Goal: Obtain resource: Obtain resource

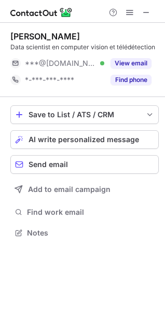
scroll to position [225, 165]
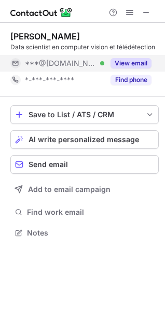
click at [133, 61] on button "View email" at bounding box center [130, 63] width 41 height 10
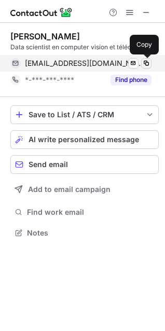
click at [147, 61] on span at bounding box center [146, 63] width 8 height 8
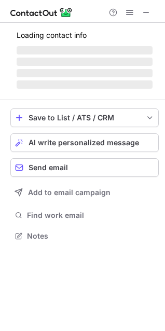
scroll to position [242, 165]
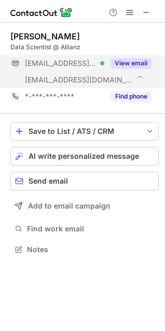
click at [132, 58] on div "View email" at bounding box center [127, 63] width 47 height 17
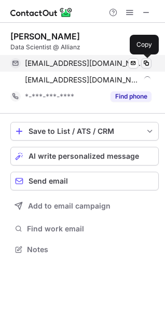
click at [147, 62] on span at bounding box center [146, 63] width 8 height 8
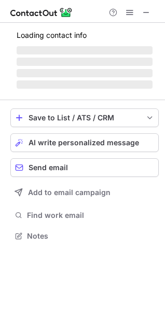
scroll to position [225, 165]
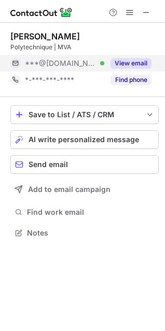
click at [135, 59] on button "View email" at bounding box center [130, 63] width 41 height 10
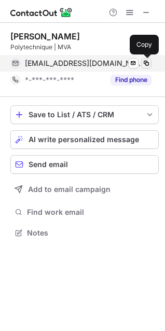
click at [147, 63] on span at bounding box center [146, 63] width 8 height 8
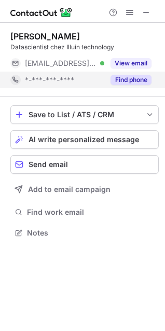
scroll to position [225, 165]
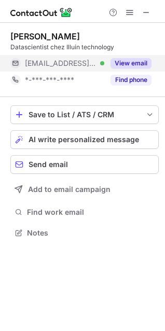
click at [130, 63] on button "View email" at bounding box center [130, 63] width 41 height 10
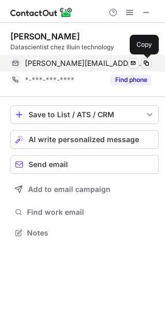
click at [144, 62] on span at bounding box center [146, 63] width 8 height 8
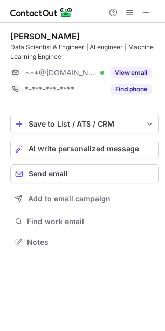
scroll to position [235, 165]
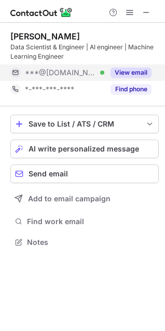
click at [124, 67] on button "View email" at bounding box center [130, 72] width 41 height 10
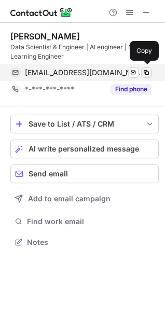
click at [143, 75] on span at bounding box center [146, 72] width 8 height 8
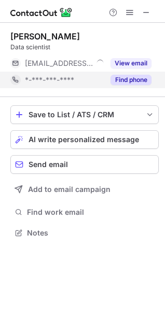
scroll to position [225, 165]
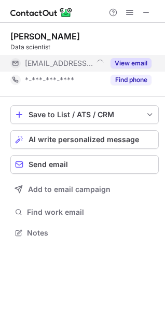
click at [135, 61] on button "View email" at bounding box center [130, 63] width 41 height 10
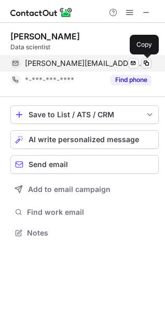
click at [145, 64] on span at bounding box center [146, 63] width 8 height 8
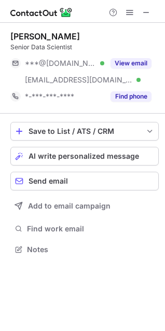
scroll to position [242, 165]
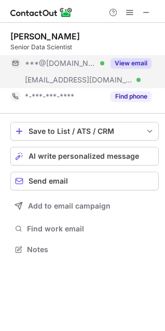
click at [132, 66] on button "View email" at bounding box center [130, 63] width 41 height 10
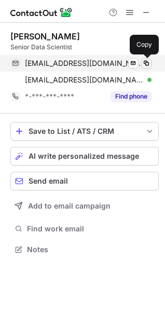
click at [149, 66] on span at bounding box center [146, 63] width 8 height 8
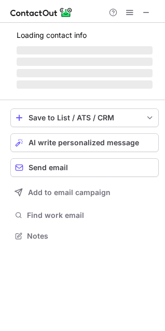
scroll to position [225, 165]
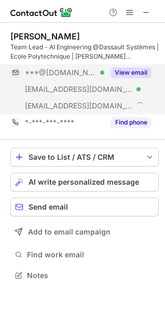
click at [131, 74] on button "View email" at bounding box center [130, 72] width 41 height 10
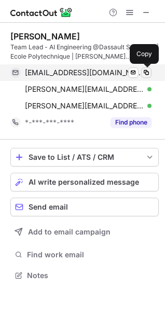
click at [144, 72] on span at bounding box center [146, 72] width 8 height 8
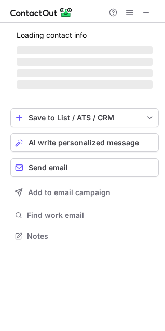
scroll to position [242, 165]
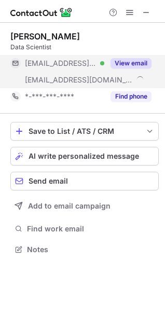
click at [133, 59] on button "View email" at bounding box center [130, 63] width 41 height 10
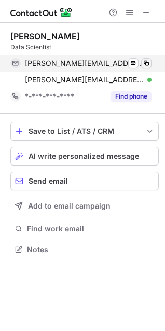
click at [149, 64] on span at bounding box center [146, 63] width 8 height 8
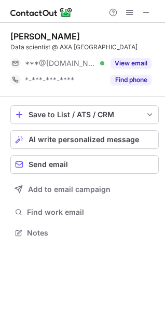
scroll to position [225, 165]
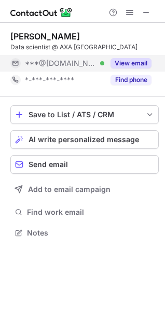
click at [142, 63] on button "View email" at bounding box center [130, 63] width 41 height 10
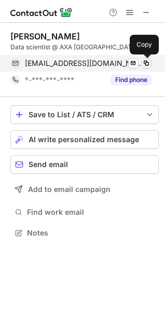
click at [148, 63] on span at bounding box center [146, 63] width 8 height 8
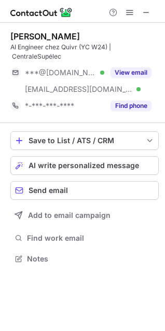
scroll to position [251, 165]
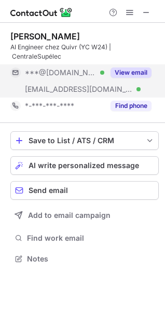
click at [131, 70] on button "View email" at bounding box center [130, 72] width 41 height 10
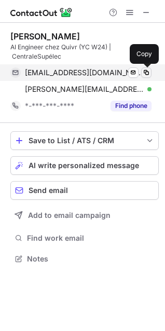
click at [146, 72] on span at bounding box center [146, 72] width 8 height 8
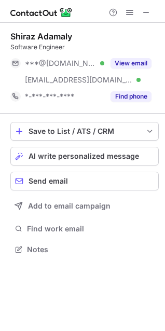
scroll to position [242, 165]
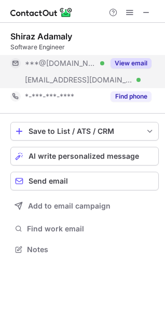
click at [138, 63] on button "View email" at bounding box center [130, 63] width 41 height 10
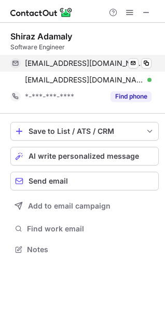
click at [151, 64] on div "eksmok@hotmail.fr Verified Send email Copy" at bounding box center [80, 63] width 141 height 17
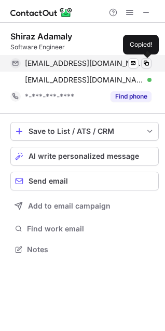
click at [150, 64] on span at bounding box center [146, 63] width 8 height 8
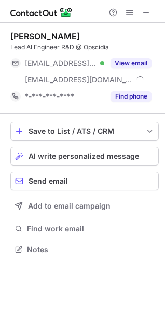
scroll to position [242, 165]
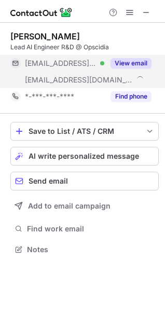
click at [136, 57] on div "View email" at bounding box center [127, 63] width 47 height 17
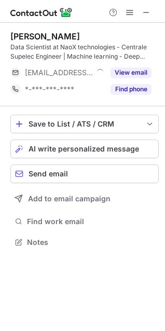
scroll to position [235, 165]
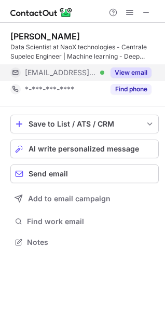
click at [134, 69] on button "View email" at bounding box center [130, 72] width 41 height 10
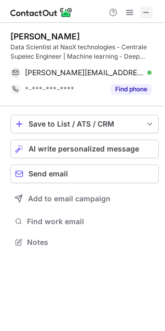
click at [145, 8] on span at bounding box center [146, 12] width 8 height 8
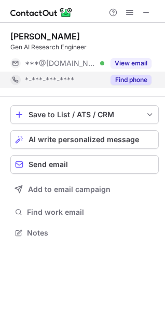
scroll to position [225, 165]
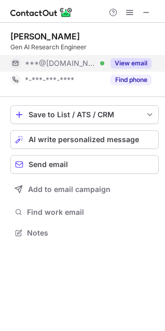
click at [132, 59] on button "View email" at bounding box center [130, 63] width 41 height 10
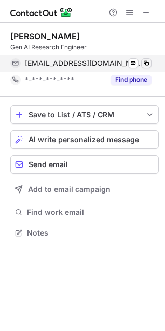
click at [149, 62] on span at bounding box center [146, 63] width 8 height 8
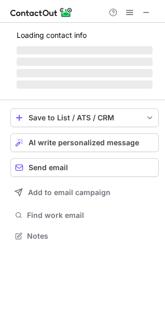
scroll to position [259, 165]
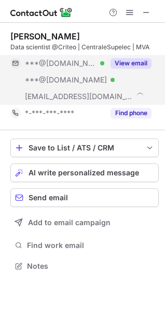
click at [125, 64] on button "View email" at bounding box center [130, 63] width 41 height 10
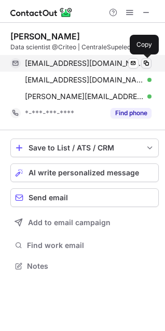
click at [149, 65] on span at bounding box center [146, 63] width 8 height 8
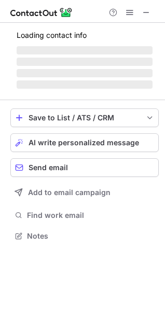
scroll to position [235, 165]
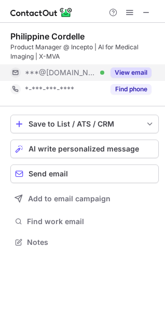
click at [144, 70] on button "View email" at bounding box center [130, 72] width 41 height 10
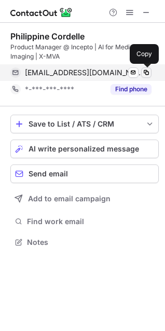
click at [146, 72] on span at bounding box center [146, 72] width 8 height 8
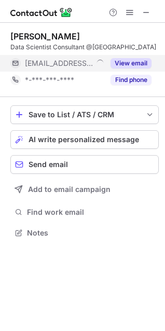
scroll to position [225, 165]
click at [133, 61] on button "View email" at bounding box center [130, 63] width 41 height 10
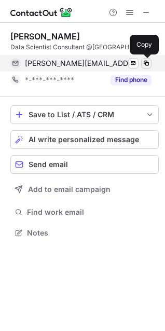
click at [143, 63] on span at bounding box center [146, 63] width 8 height 8
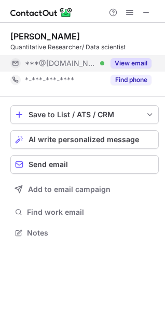
scroll to position [225, 165]
click at [136, 65] on button "View email" at bounding box center [130, 63] width 41 height 10
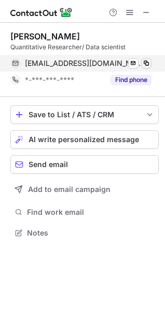
click at [146, 61] on span at bounding box center [146, 63] width 8 height 8
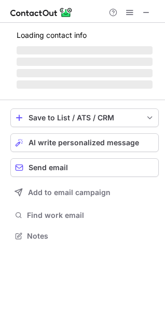
scroll to position [268, 165]
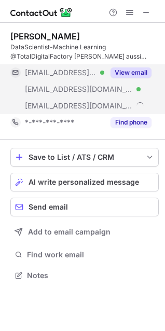
click at [123, 75] on button "View email" at bounding box center [130, 72] width 41 height 10
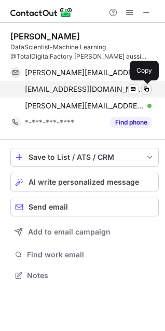
click at [145, 86] on span at bounding box center [146, 89] width 8 height 8
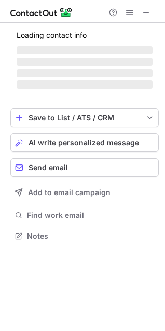
scroll to position [225, 165]
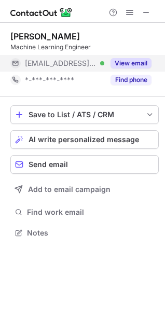
click at [140, 60] on button "View email" at bounding box center [130, 63] width 41 height 10
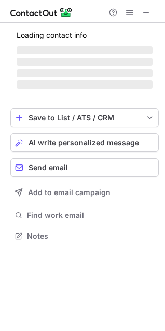
scroll to position [242, 165]
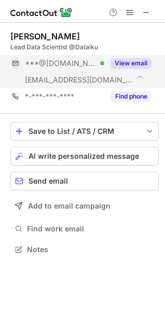
click at [133, 62] on button "View email" at bounding box center [130, 63] width 41 height 10
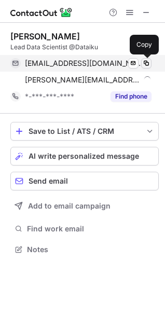
click at [150, 63] on span at bounding box center [146, 63] width 8 height 8
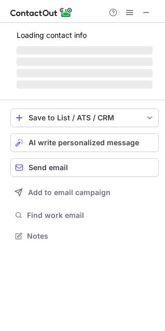
scroll to position [242, 165]
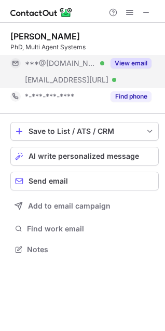
click at [128, 66] on button "View email" at bounding box center [130, 63] width 41 height 10
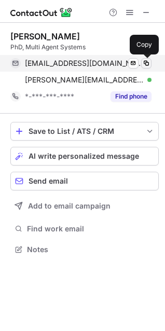
click at [147, 64] on span at bounding box center [146, 63] width 8 height 8
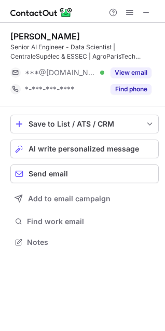
scroll to position [235, 165]
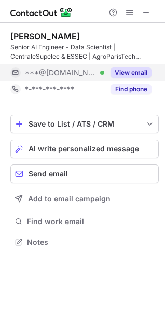
click at [134, 76] on button "View email" at bounding box center [130, 72] width 41 height 10
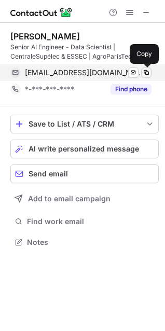
click at [146, 73] on span at bounding box center [146, 72] width 8 height 8
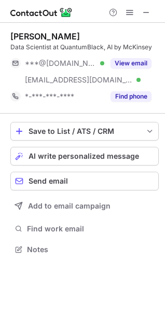
scroll to position [242, 165]
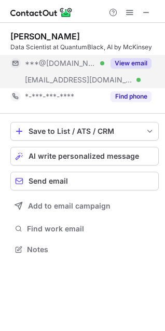
click at [131, 62] on button "View email" at bounding box center [130, 63] width 41 height 10
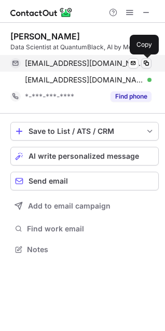
click at [148, 63] on span at bounding box center [146, 63] width 8 height 8
click at [147, 63] on span at bounding box center [146, 63] width 8 height 8
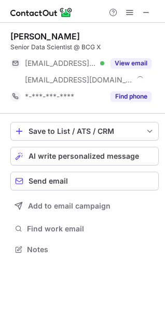
scroll to position [242, 165]
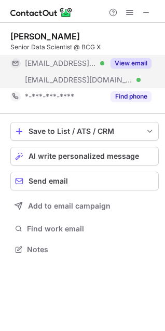
click at [134, 63] on button "View email" at bounding box center [130, 63] width 41 height 10
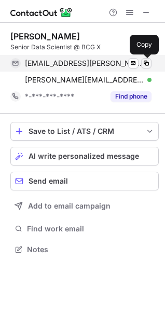
click at [148, 64] on span at bounding box center [146, 63] width 8 height 8
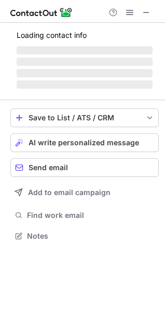
scroll to position [251, 165]
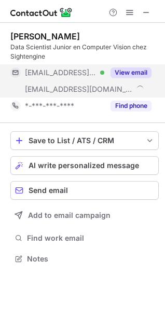
click at [130, 70] on button "View email" at bounding box center [130, 72] width 41 height 10
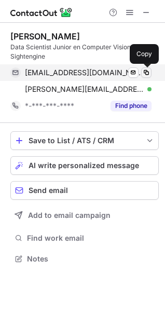
click at [147, 71] on span at bounding box center [146, 72] width 8 height 8
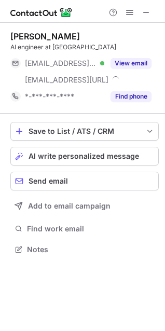
scroll to position [242, 165]
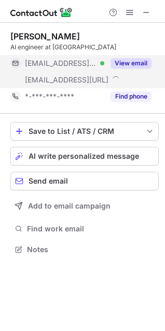
click at [139, 69] on div "View email" at bounding box center [127, 63] width 47 height 17
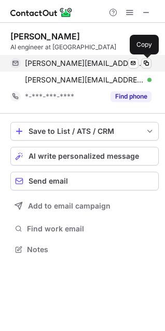
click at [149, 63] on span at bounding box center [146, 63] width 8 height 8
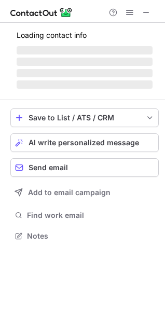
scroll to position [251, 165]
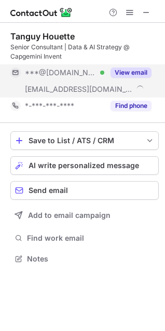
click at [125, 73] on button "View email" at bounding box center [130, 72] width 41 height 10
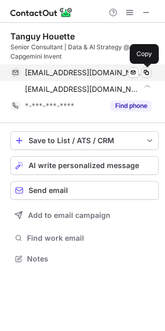
click at [146, 75] on span at bounding box center [146, 72] width 8 height 8
